Goal: Check status: Check status

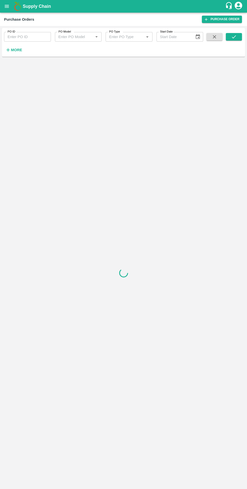
click at [7, 7] on icon "open drawer" at bounding box center [7, 7] width 6 height 6
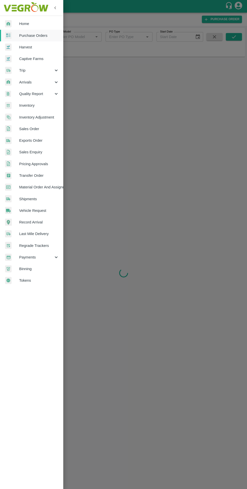
click at [26, 21] on span "Home" at bounding box center [39, 24] width 40 height 6
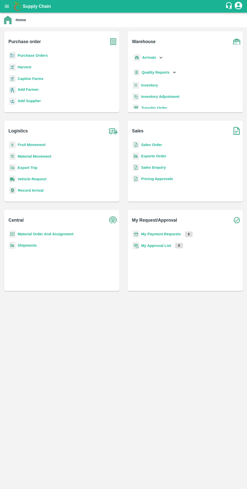
click at [178, 233] on b "My Payment Requests" at bounding box center [161, 234] width 40 height 4
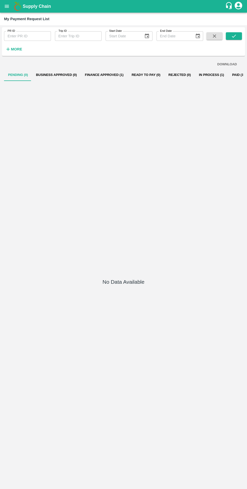
click at [205, 74] on button "In Process (1)" at bounding box center [211, 75] width 33 height 12
